Goal: Information Seeking & Learning: Find specific page/section

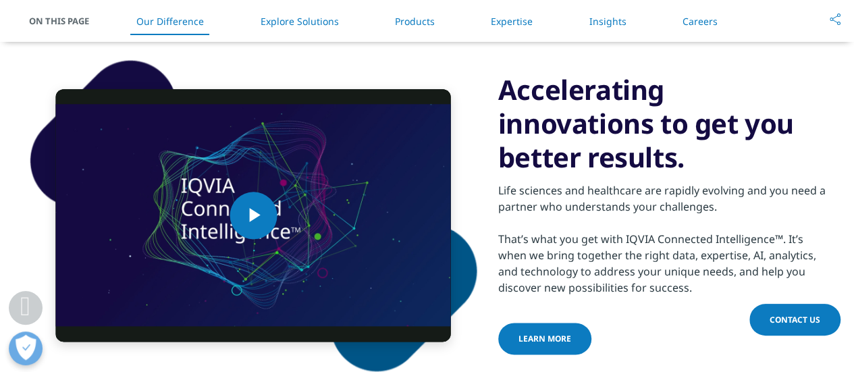
scroll to position [743, 0]
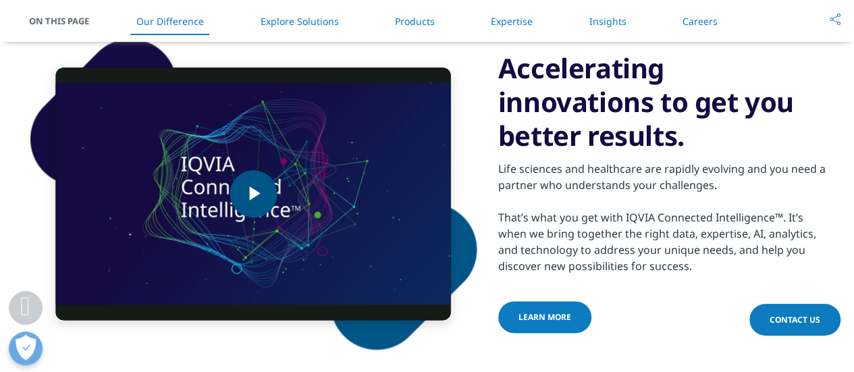
click at [253, 194] on span "Video Player" at bounding box center [253, 194] width 0 height 0
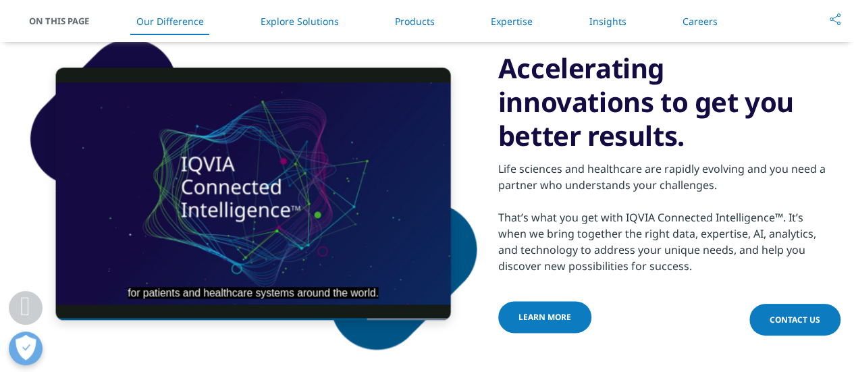
click at [517, 207] on div "Life sciences and healthcare are rapidly evolving and you need a partner who un…" at bounding box center [661, 214] width 327 height 122
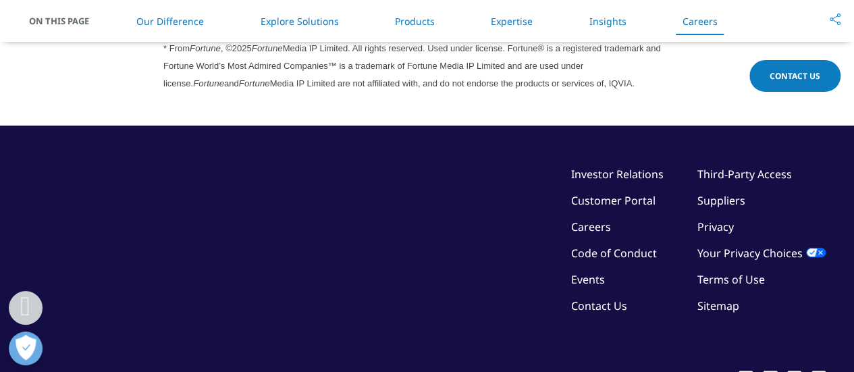
scroll to position [3849, 0]
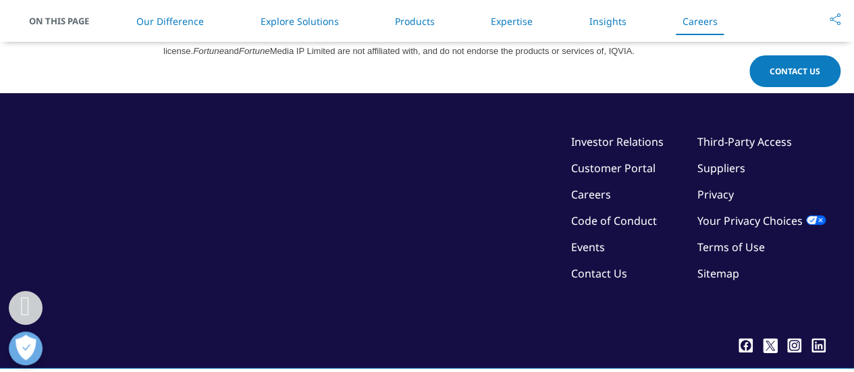
click at [713, 270] on link "Sitemap" at bounding box center [718, 273] width 42 height 15
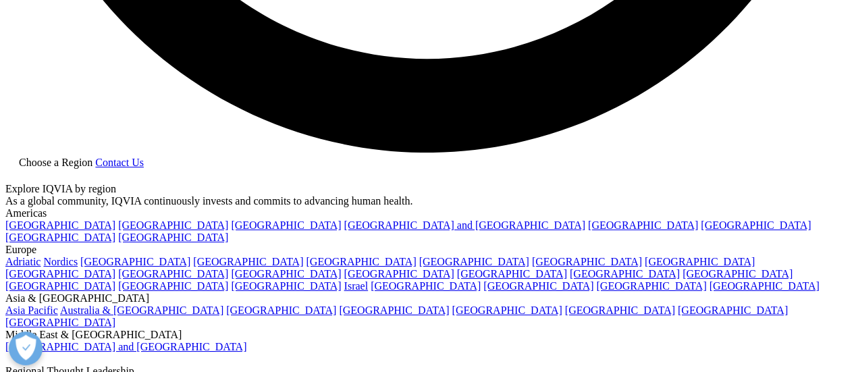
scroll to position [2498, 0]
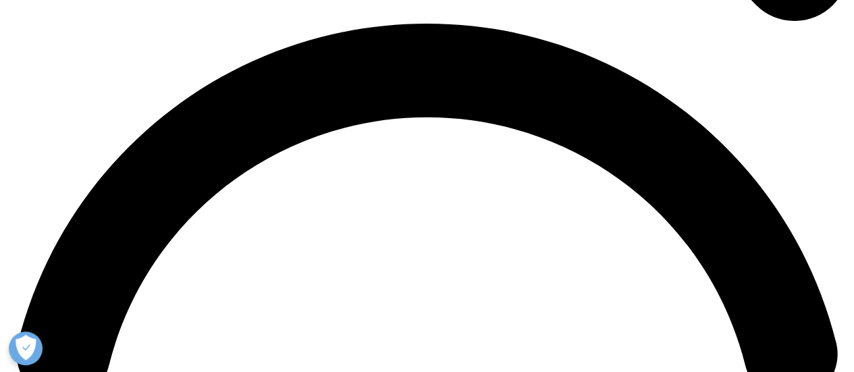
scroll to position [1756, 0]
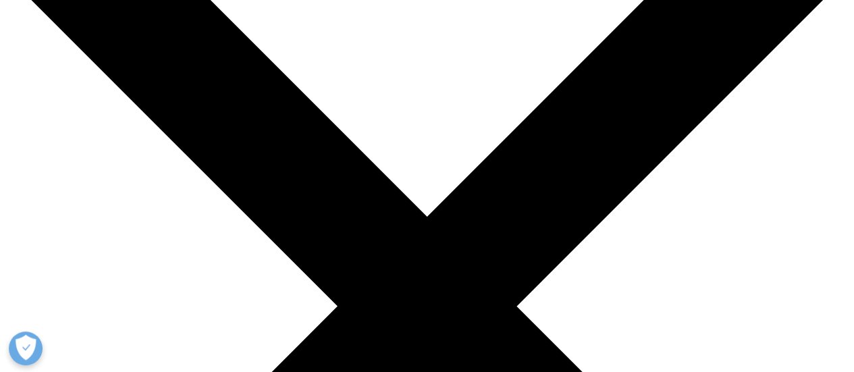
scroll to position [68, 0]
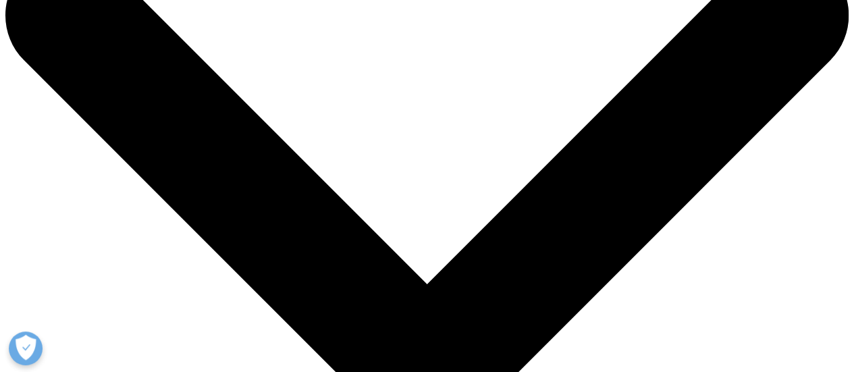
type input "competitive intelligence"
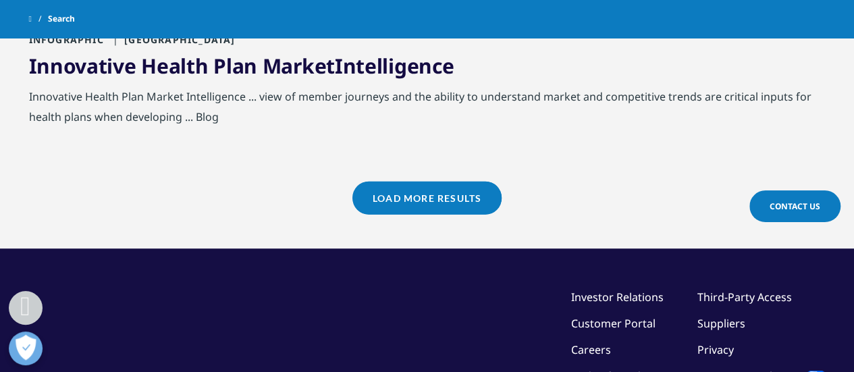
scroll to position [1620, 0]
